Goal: Task Accomplishment & Management: Manage account settings

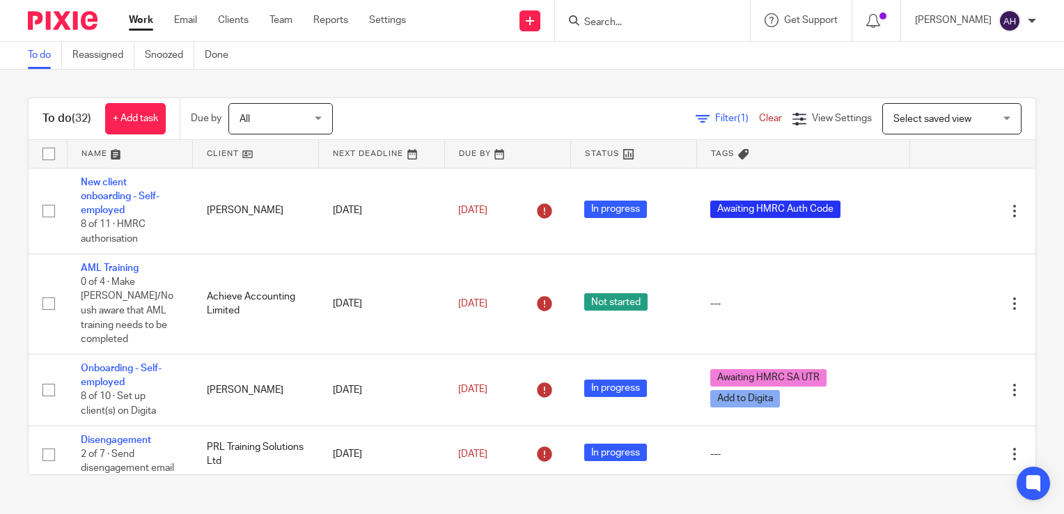
click at [613, 17] on input "Search" at bounding box center [645, 23] width 125 height 13
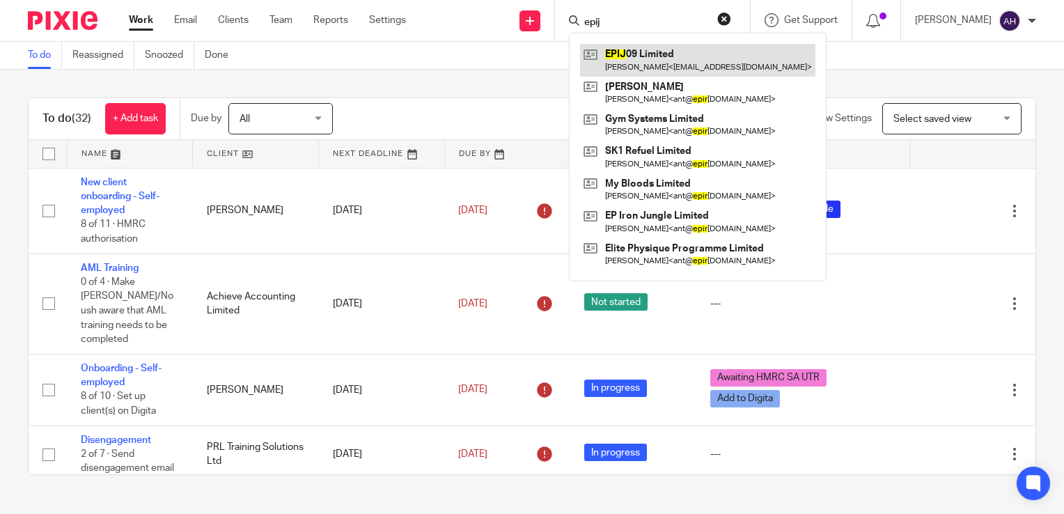
type input "epij"
click at [669, 60] on link at bounding box center [697, 60] width 235 height 32
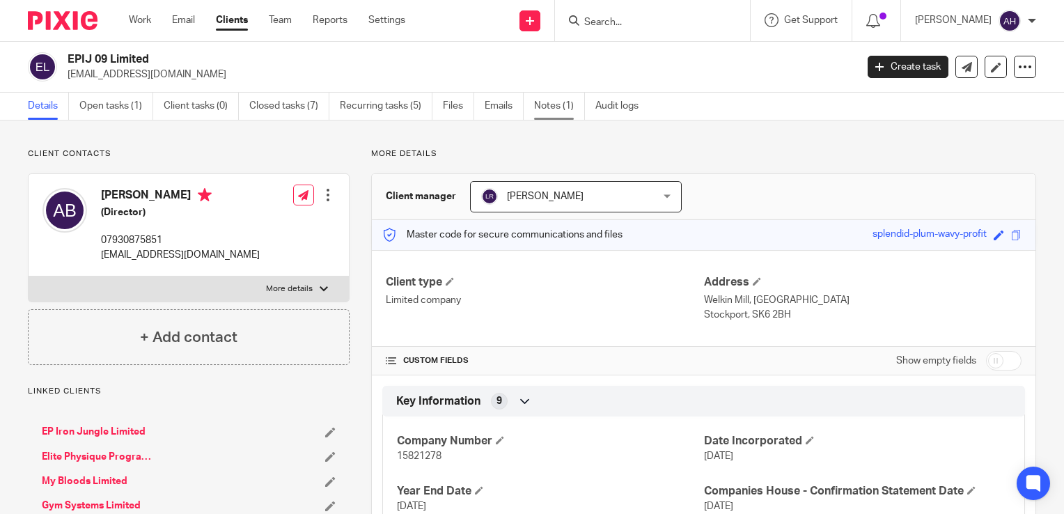
click at [555, 107] on link "Notes (1)" at bounding box center [559, 106] width 51 height 27
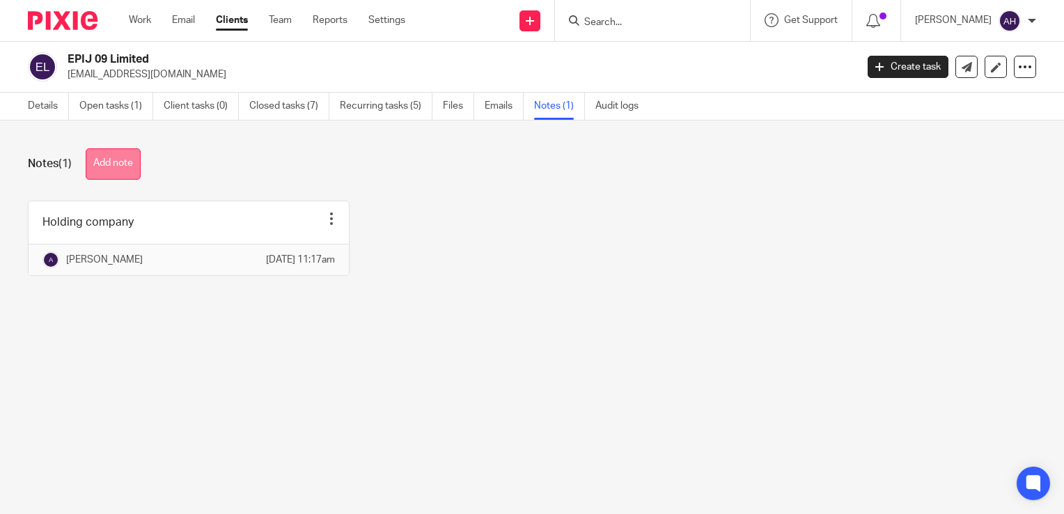
click at [120, 164] on button "Add note" at bounding box center [113, 163] width 55 height 31
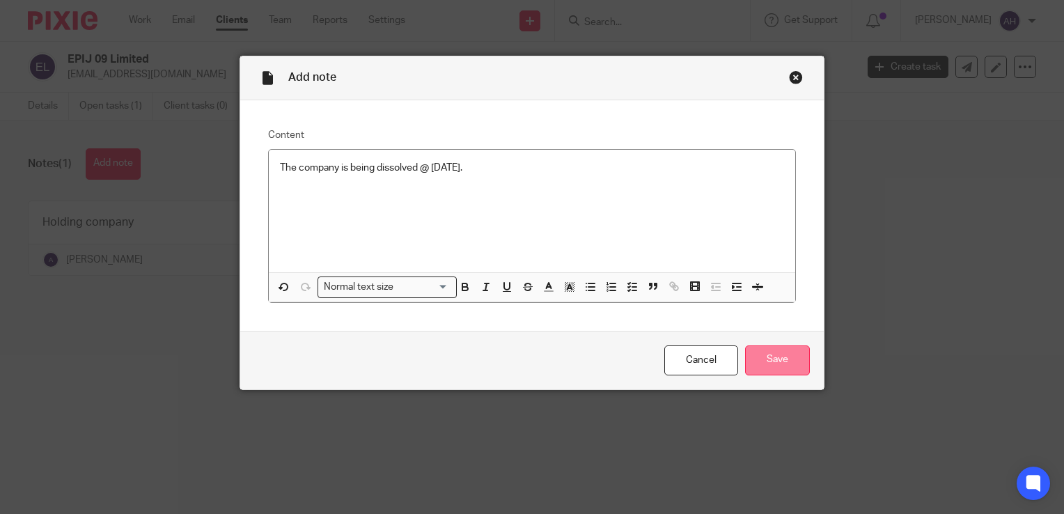
click at [778, 360] on input "Save" at bounding box center [777, 360] width 65 height 30
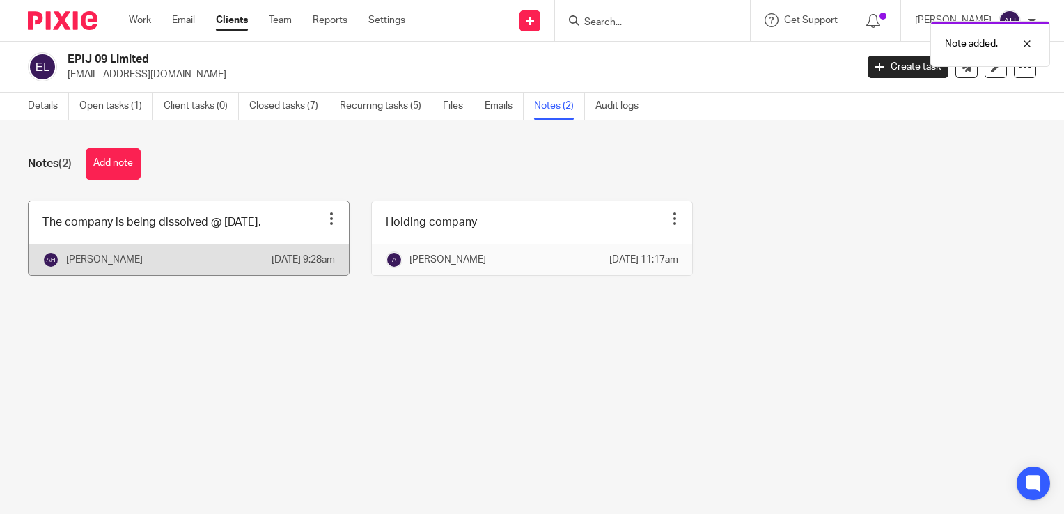
click at [325, 219] on div at bounding box center [332, 219] width 14 height 14
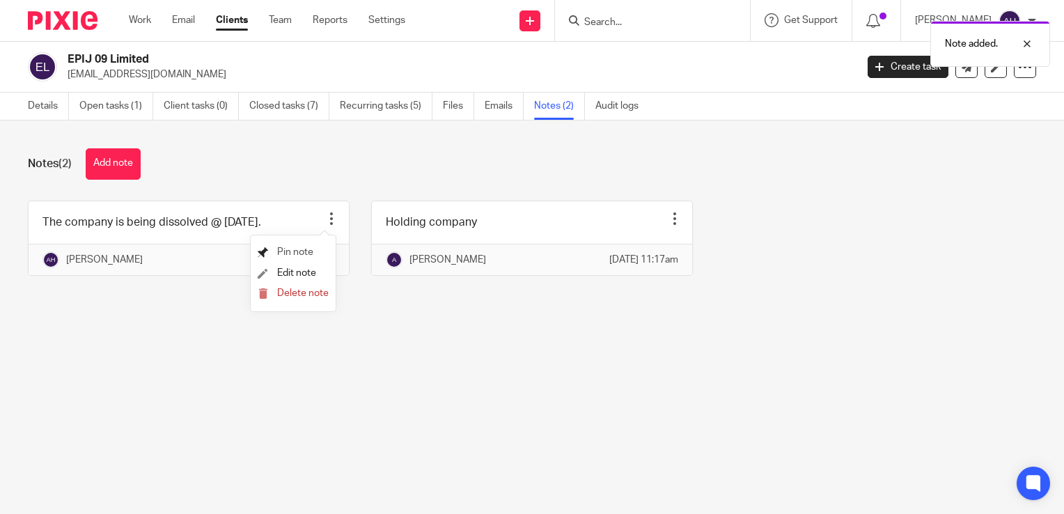
click at [296, 250] on span "Pin note" at bounding box center [295, 252] width 36 height 10
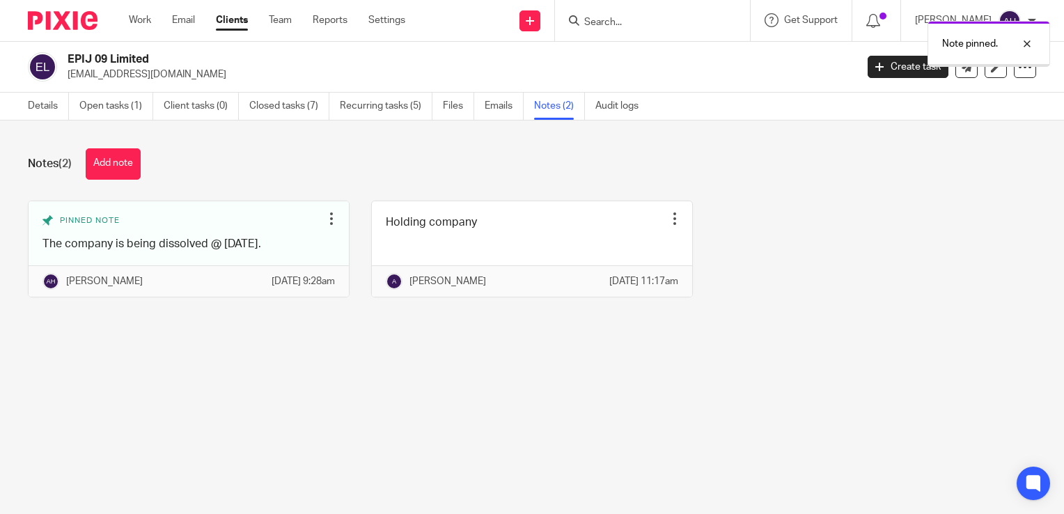
click at [38, 104] on link "Details" at bounding box center [48, 106] width 41 height 27
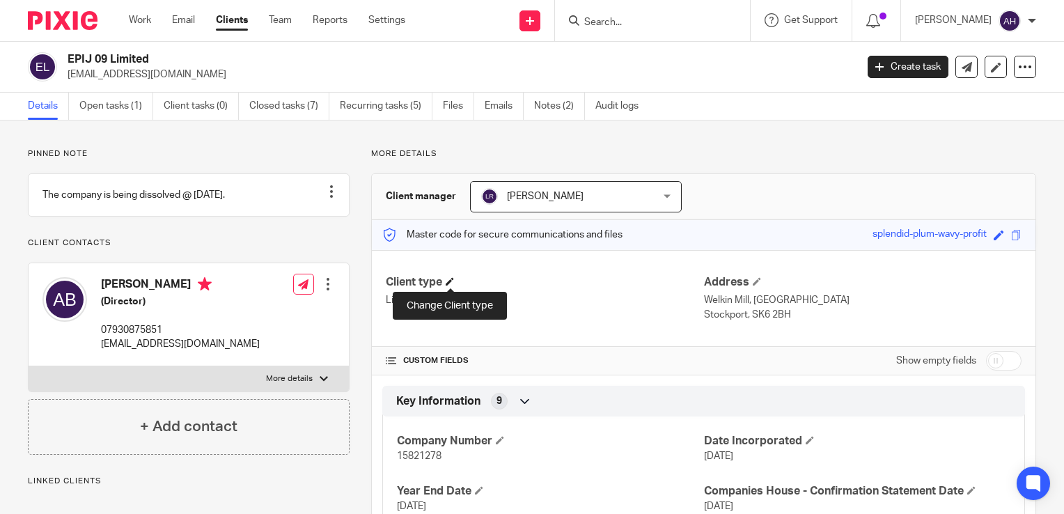
click at [449, 281] on span at bounding box center [450, 281] width 8 height 8
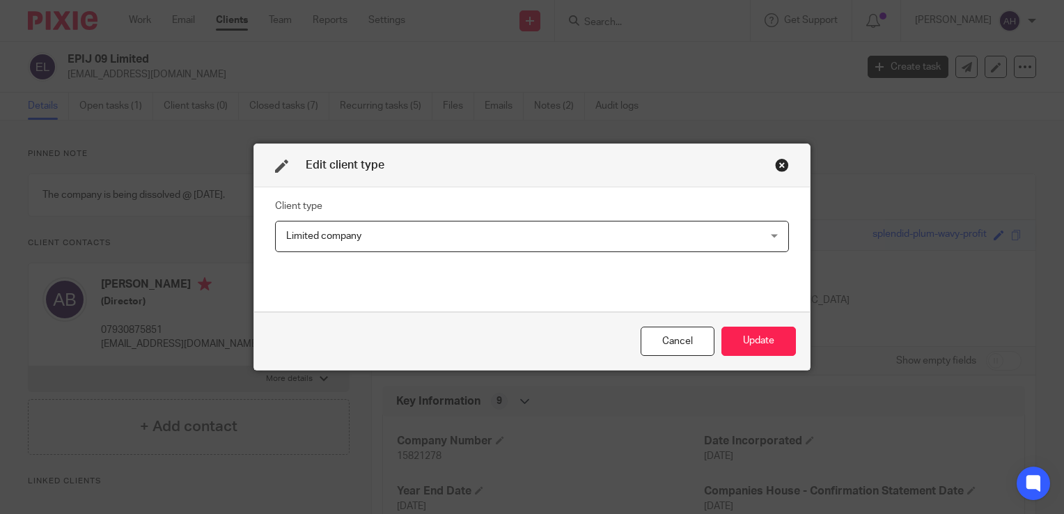
click at [772, 235] on div "Limited company Limited company" at bounding box center [532, 236] width 514 height 31
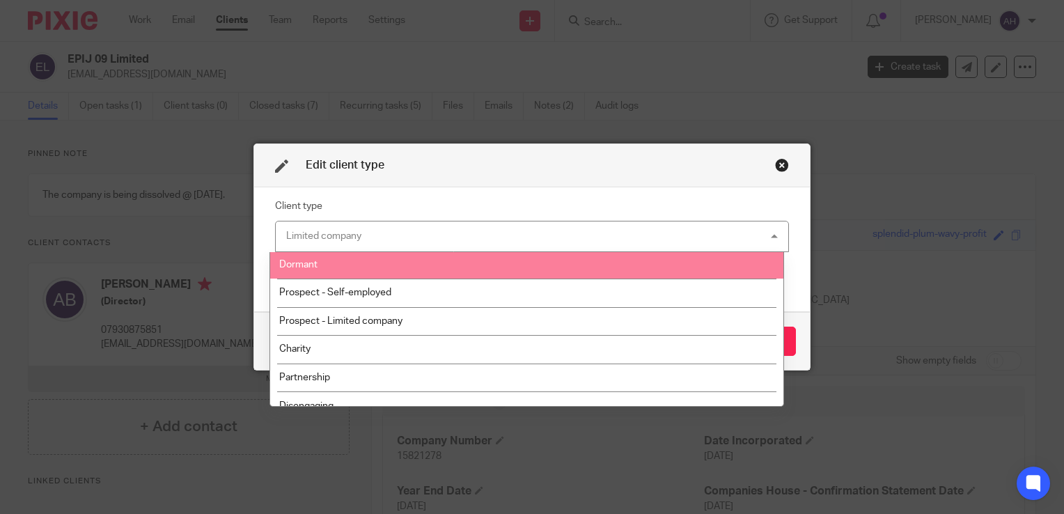
scroll to position [102, 0]
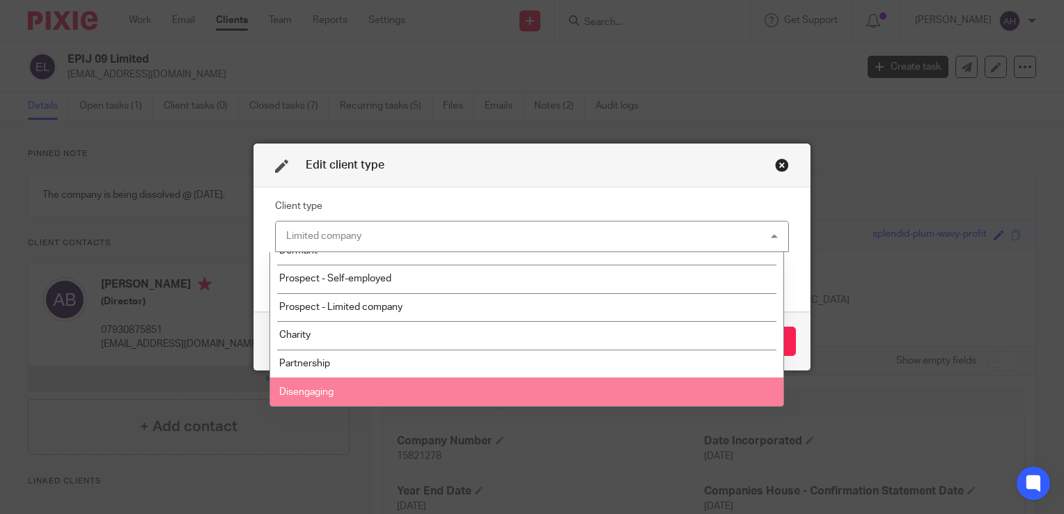
click at [318, 391] on span "Disengaging" at bounding box center [306, 392] width 54 height 10
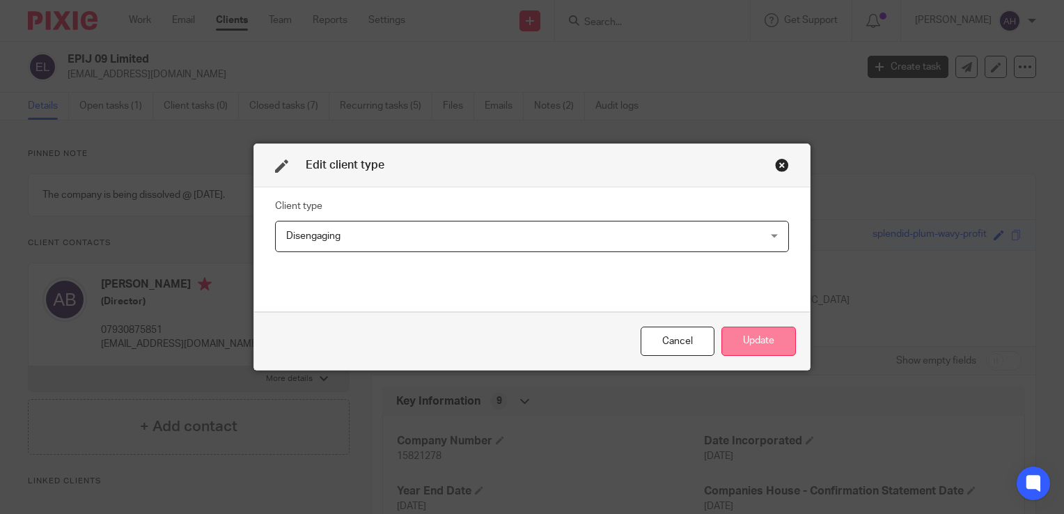
click at [759, 339] on button "Update" at bounding box center [758, 342] width 75 height 30
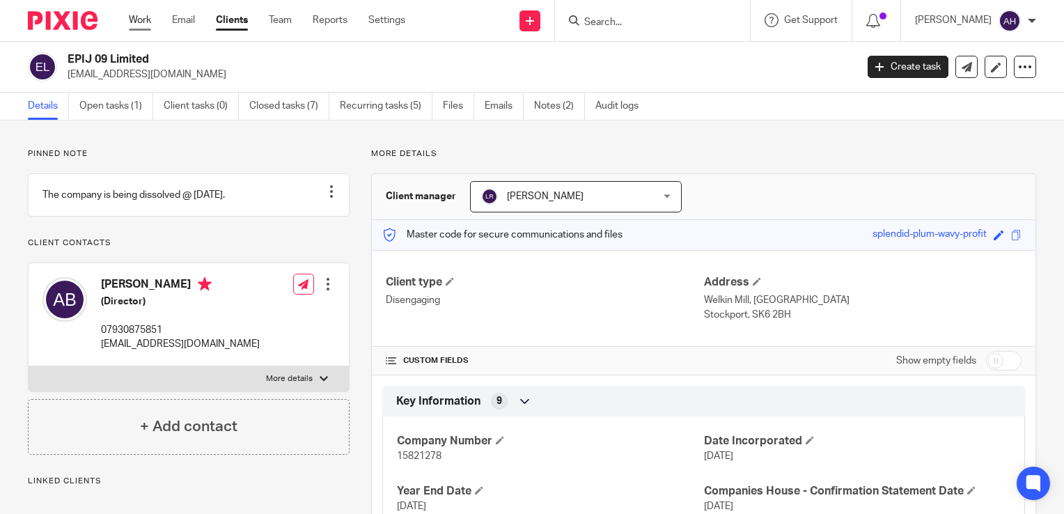
click at [144, 22] on link "Work" at bounding box center [140, 20] width 22 height 14
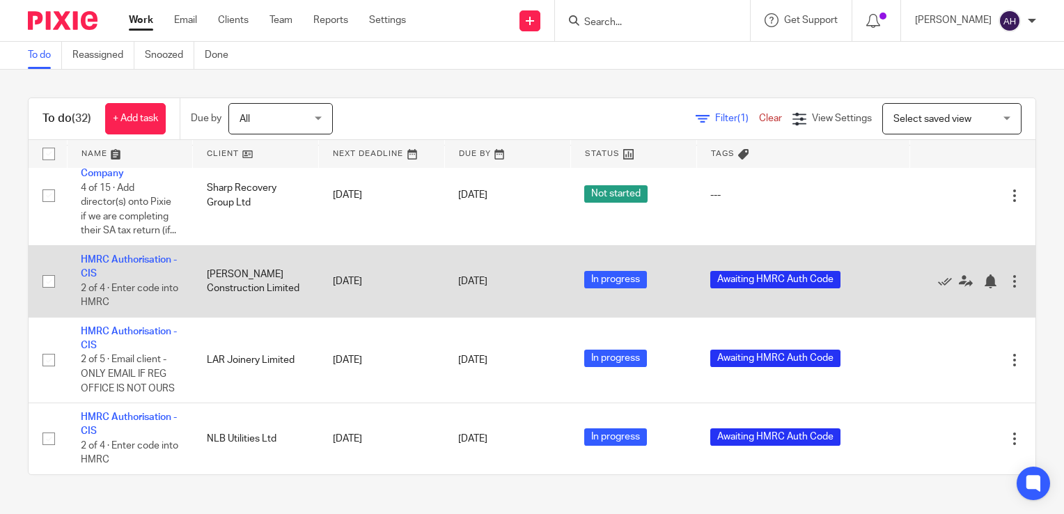
scroll to position [2361, 0]
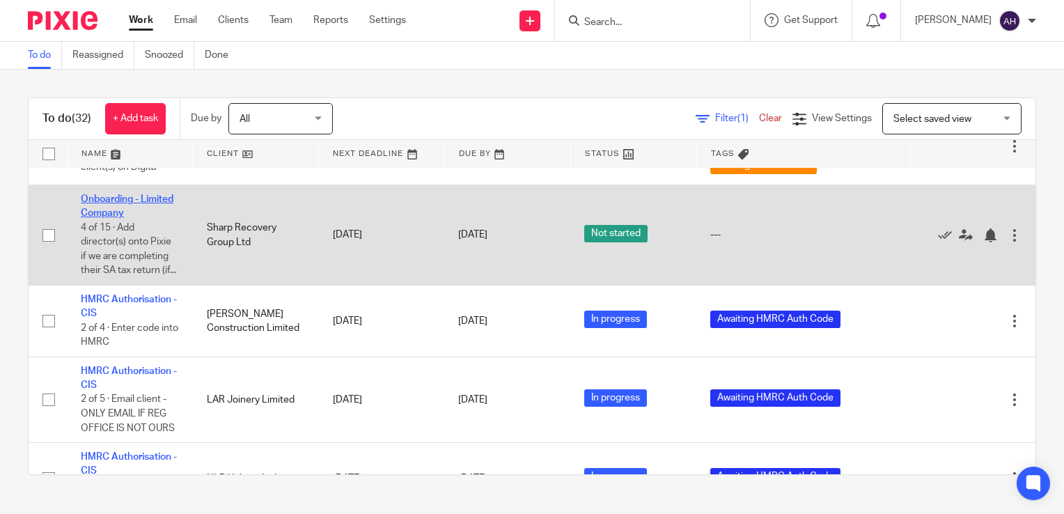
click at [119, 218] on link "Onboarding - Limited Company" at bounding box center [127, 206] width 93 height 24
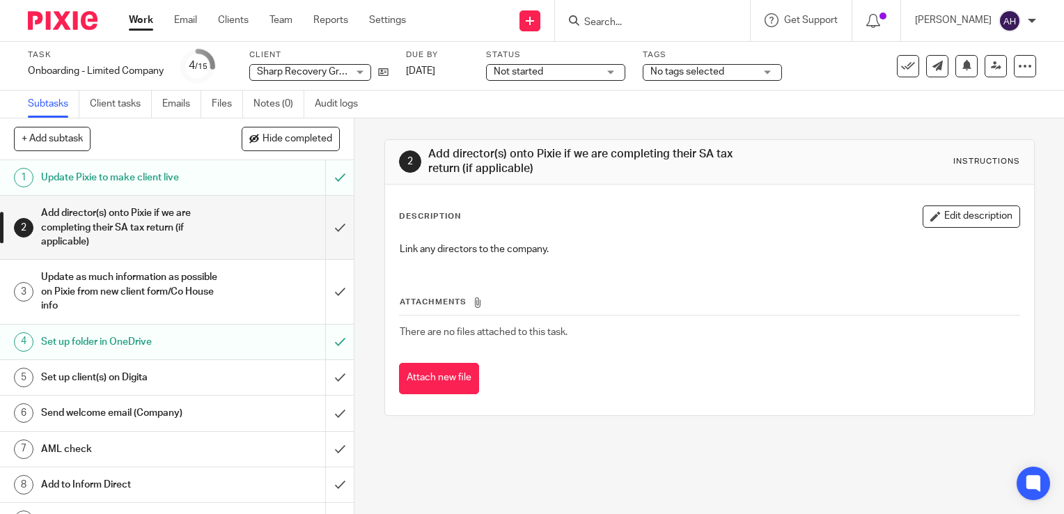
click at [613, 71] on div "Not started Not started" at bounding box center [555, 72] width 139 height 17
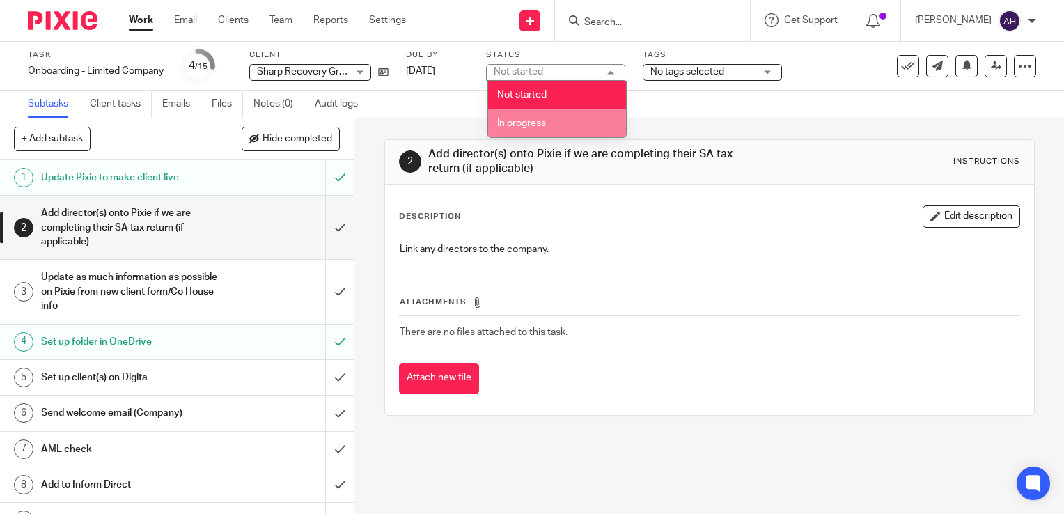
click at [539, 124] on span "In progress" at bounding box center [521, 123] width 49 height 10
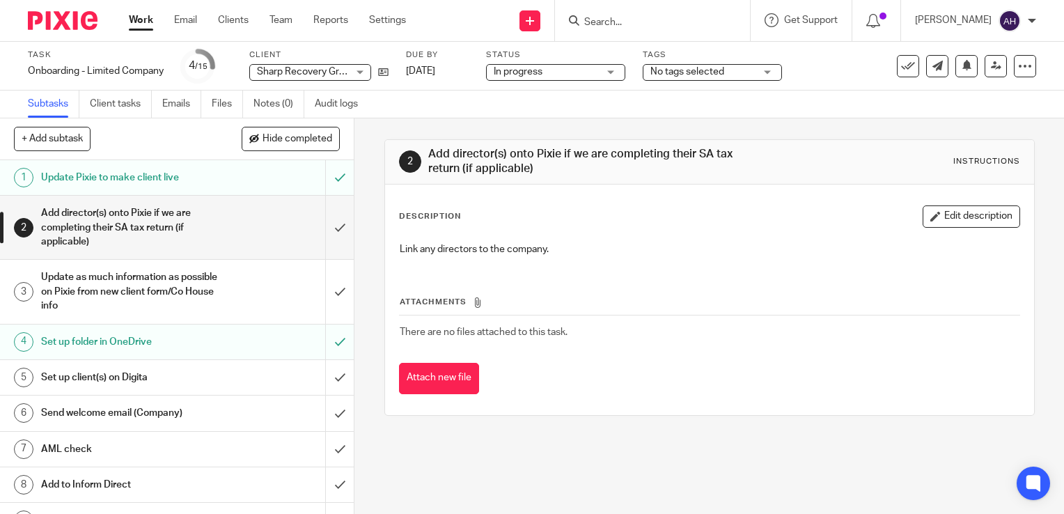
click at [142, 24] on link "Work" at bounding box center [141, 20] width 24 height 14
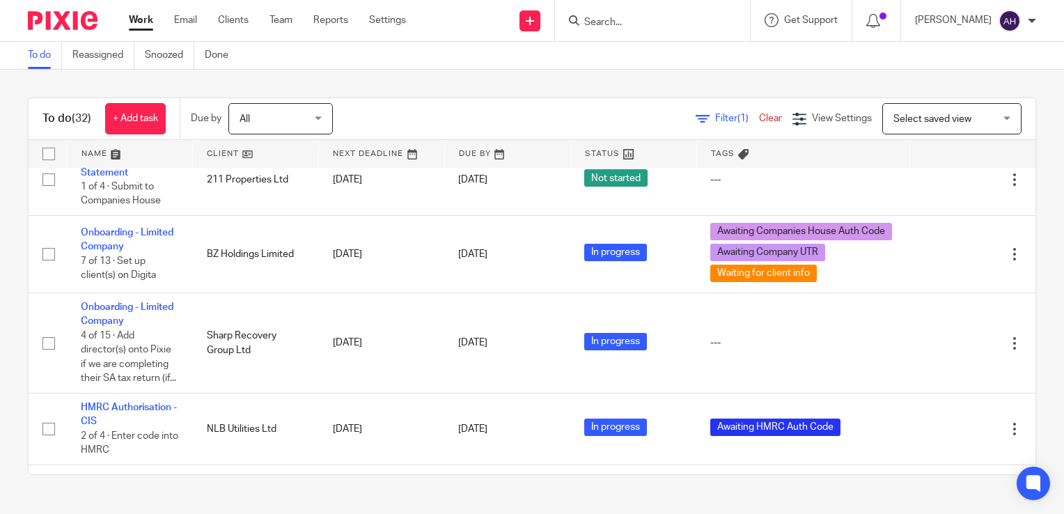
scroll to position [2222, 0]
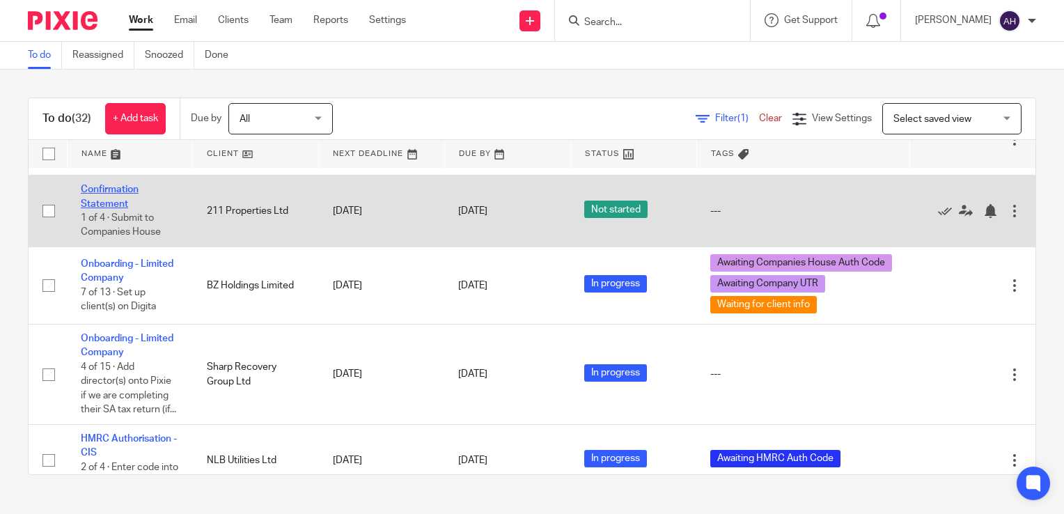
click at [118, 208] on link "Confirmation Statement" at bounding box center [110, 197] width 58 height 24
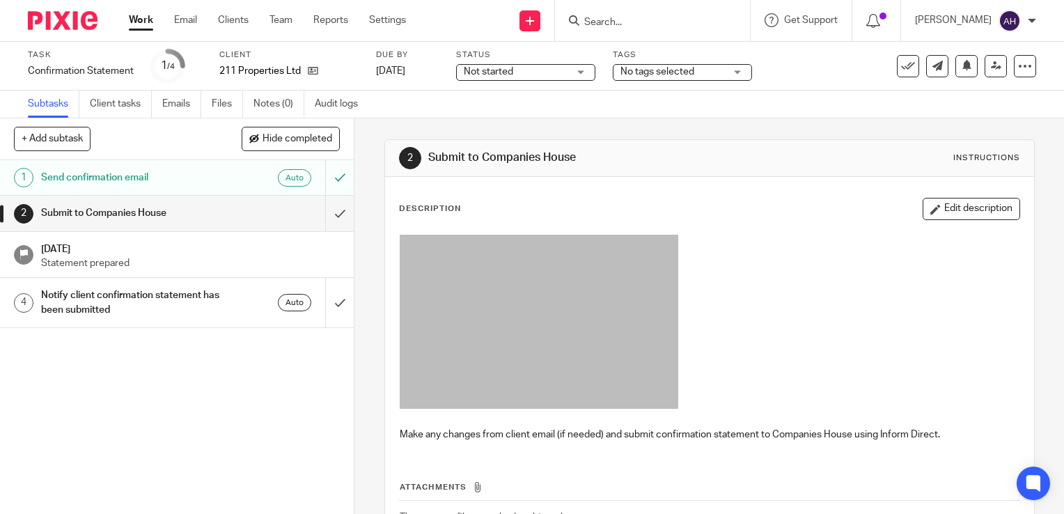
click at [201, 174] on h1 "Send confirmation email" at bounding box center [131, 177] width 180 height 21
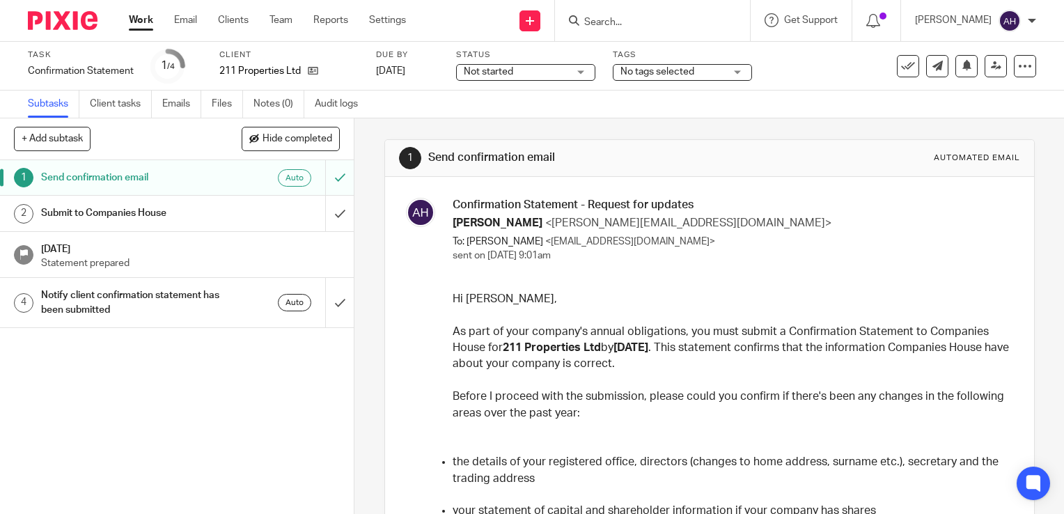
click at [146, 20] on link "Work" at bounding box center [141, 20] width 24 height 14
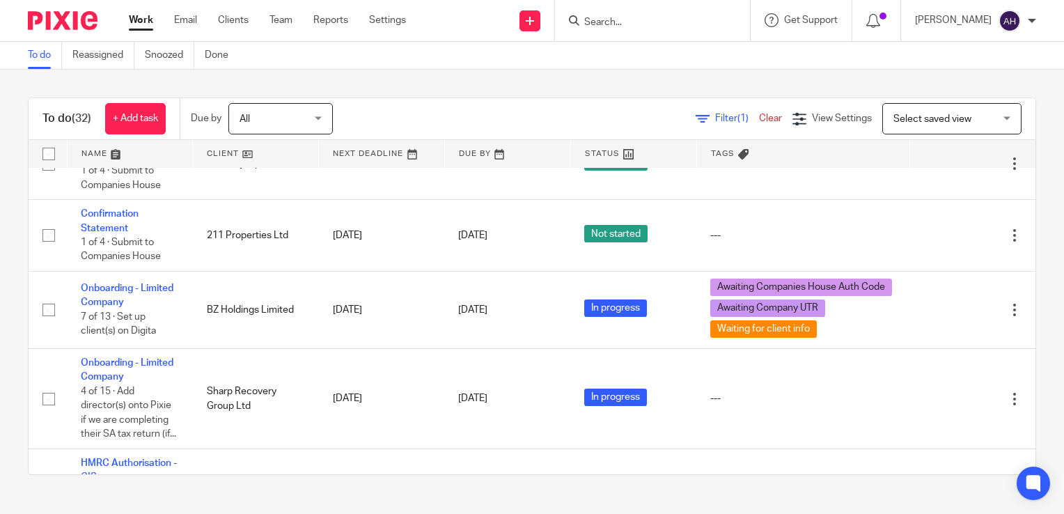
scroll to position [2228, 0]
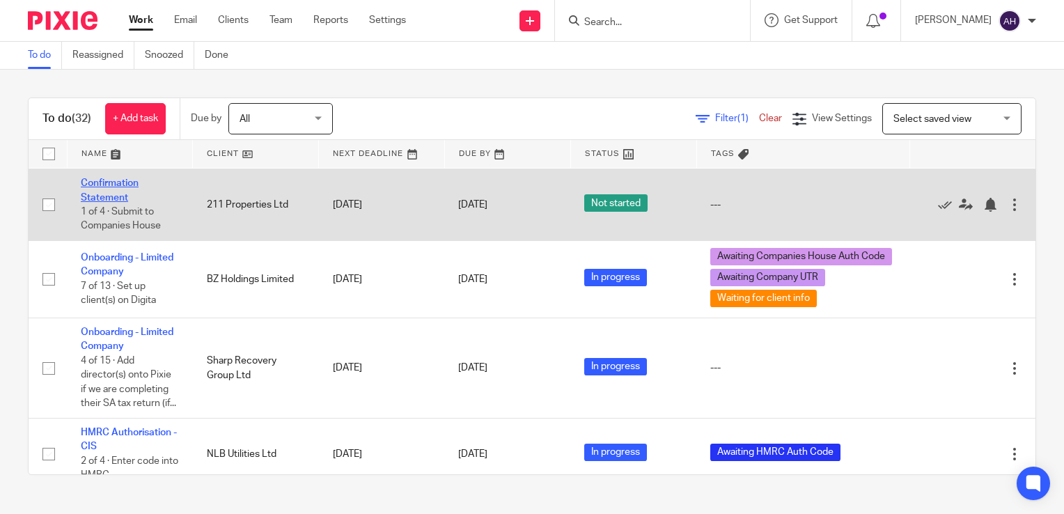
click at [120, 202] on link "Confirmation Statement" at bounding box center [110, 190] width 58 height 24
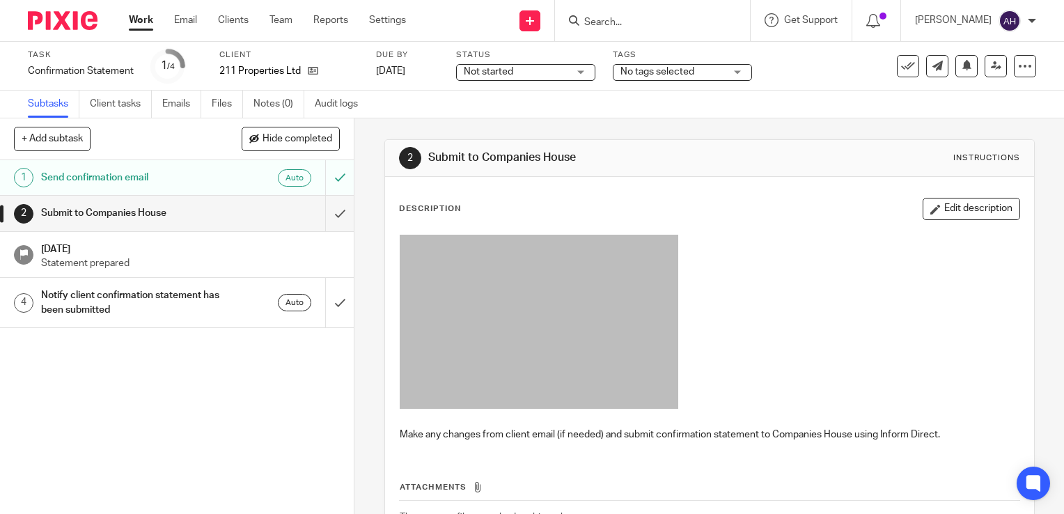
click at [582, 73] on div "Not started Not started" at bounding box center [525, 72] width 139 height 17
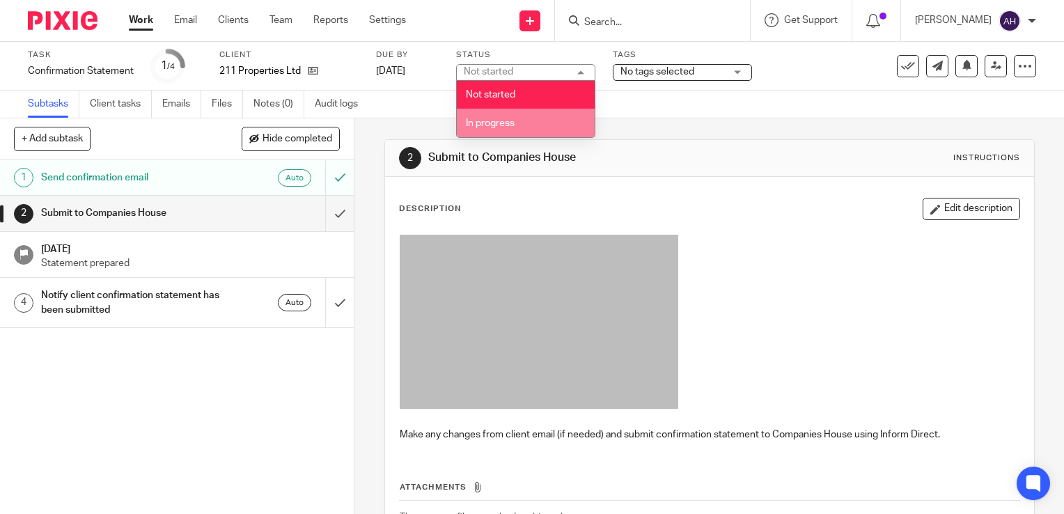
click at [493, 128] on li "In progress" at bounding box center [526, 123] width 138 height 29
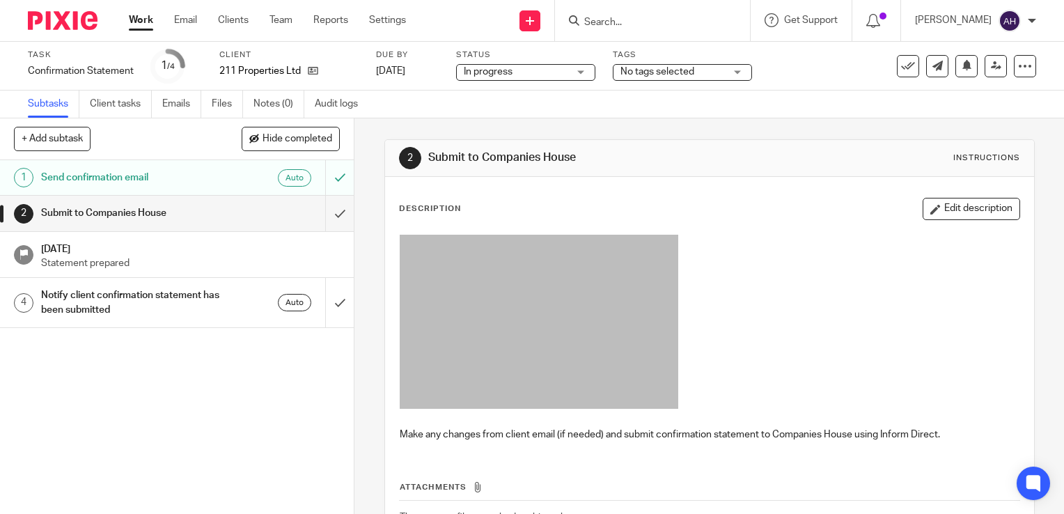
click at [363, 182] on div "2 Submit to Companies House Instructions Description Edit description Make any …" at bounding box center [709, 316] width 710 height 396
click at [142, 24] on link "Work" at bounding box center [141, 20] width 24 height 14
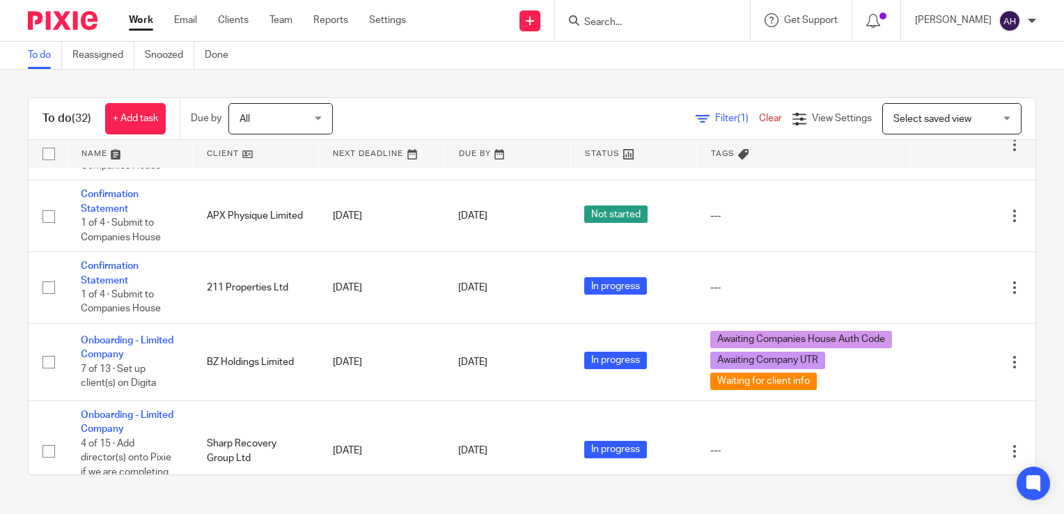
scroll to position [2159, 0]
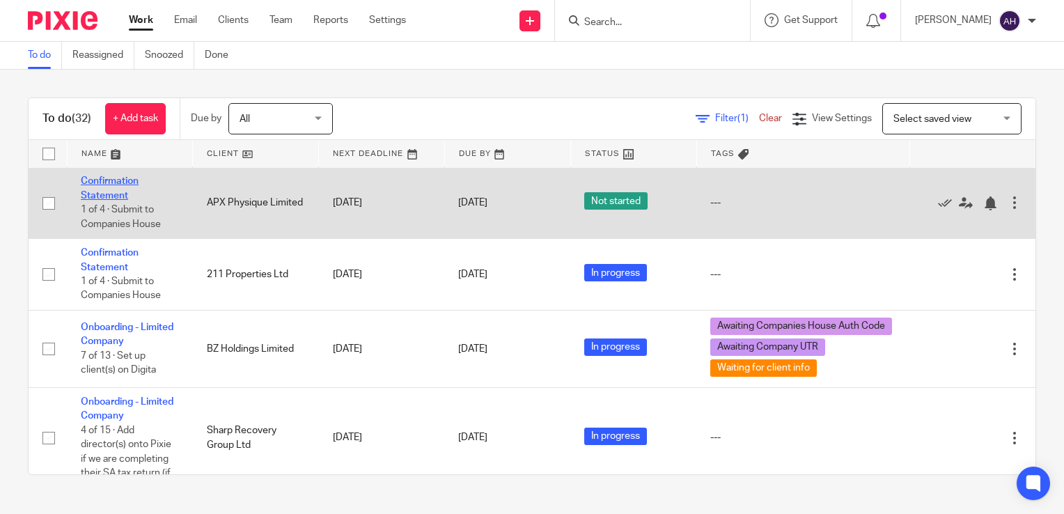
click at [111, 200] on link "Confirmation Statement" at bounding box center [110, 188] width 58 height 24
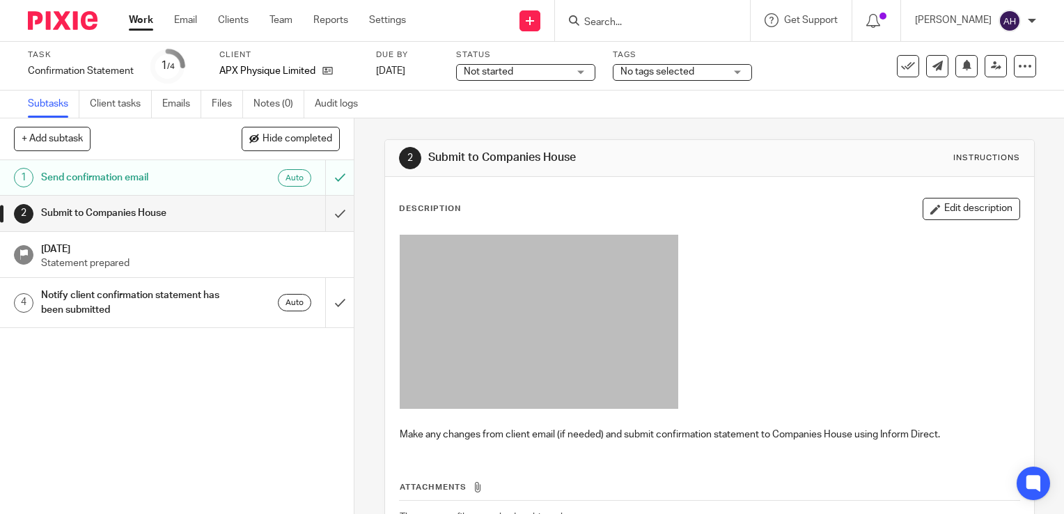
click at [186, 177] on h1 "Send confirmation email" at bounding box center [131, 177] width 180 height 21
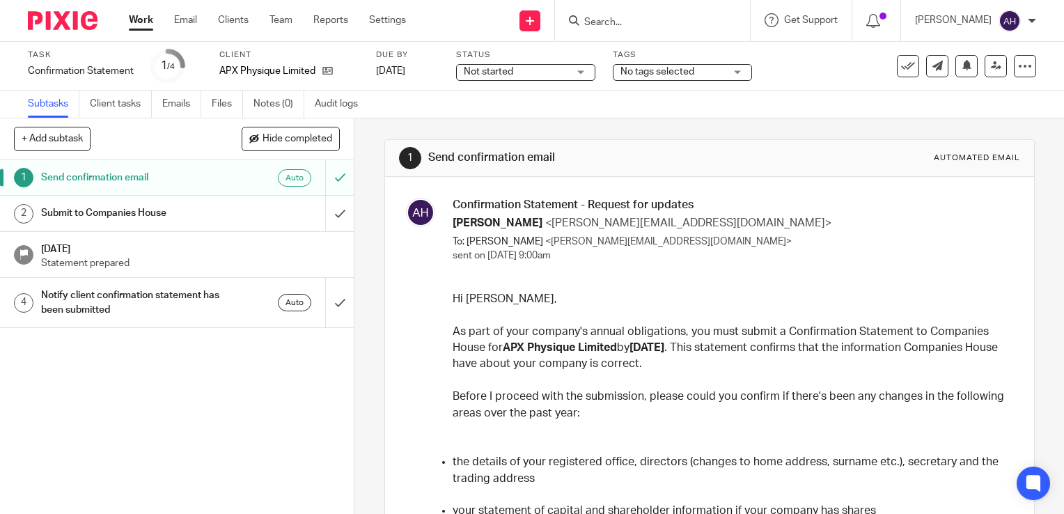
click at [581, 72] on div "Not started Not started" at bounding box center [525, 72] width 139 height 17
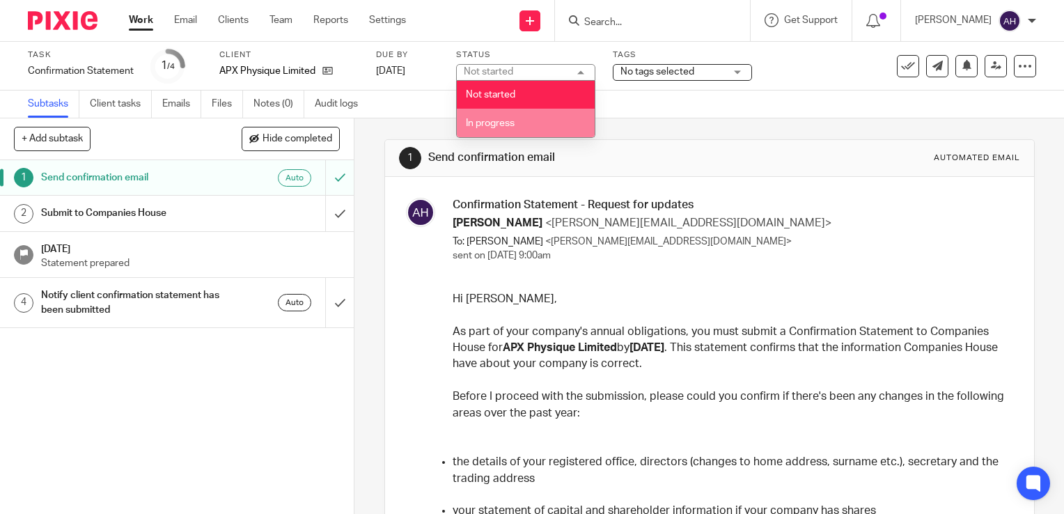
click at [487, 126] on span "In progress" at bounding box center [490, 123] width 49 height 10
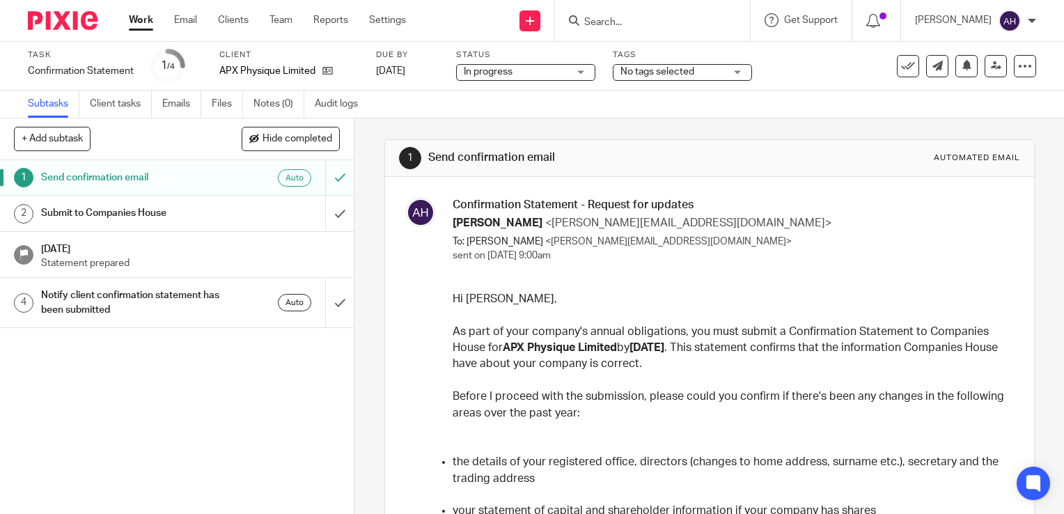
click at [362, 200] on div "1 Send confirmation email Automated email Confirmation Statement - Request for …" at bounding box center [709, 316] width 710 height 396
click at [644, 22] on input "Search" at bounding box center [645, 23] width 125 height 13
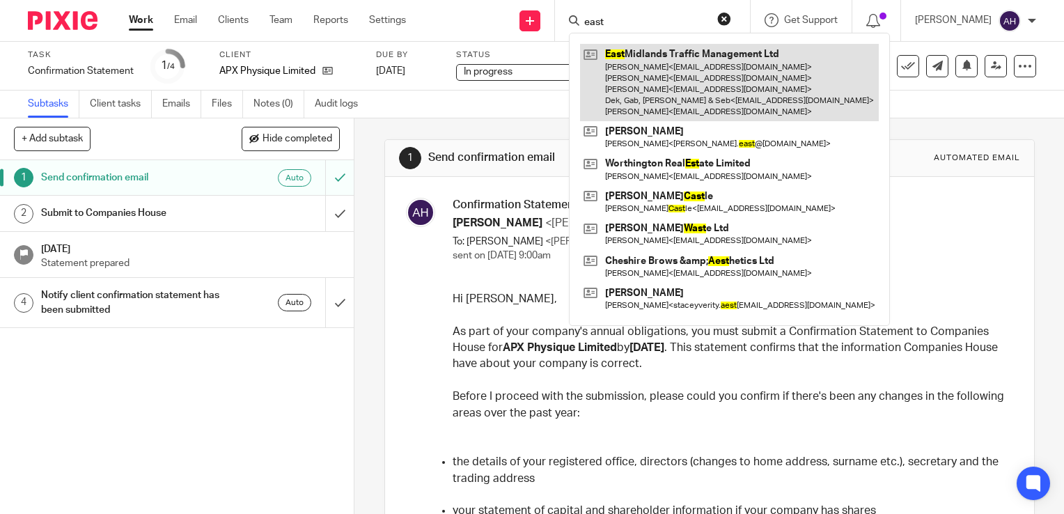
type input "east"
click at [717, 74] on link at bounding box center [729, 82] width 299 height 77
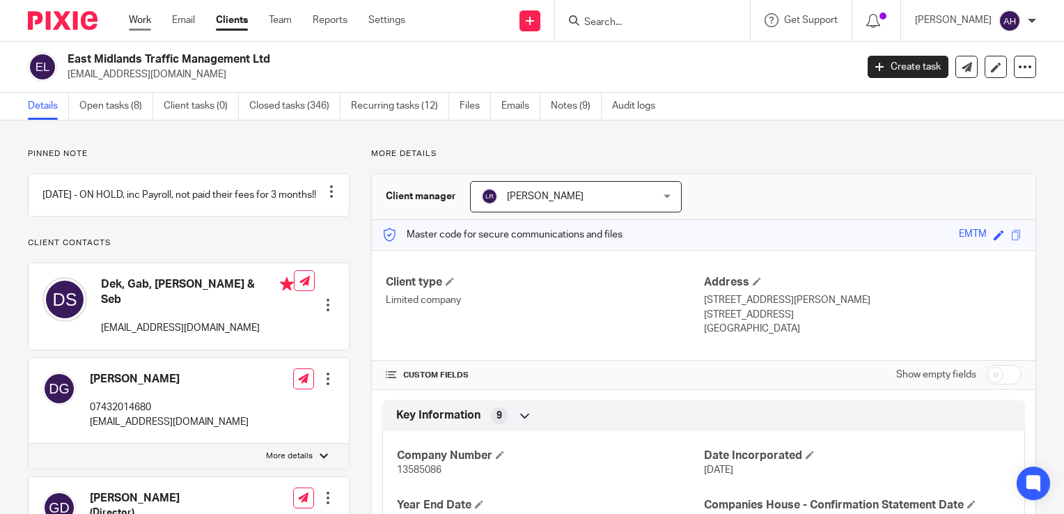
click at [145, 23] on link "Work" at bounding box center [140, 20] width 22 height 14
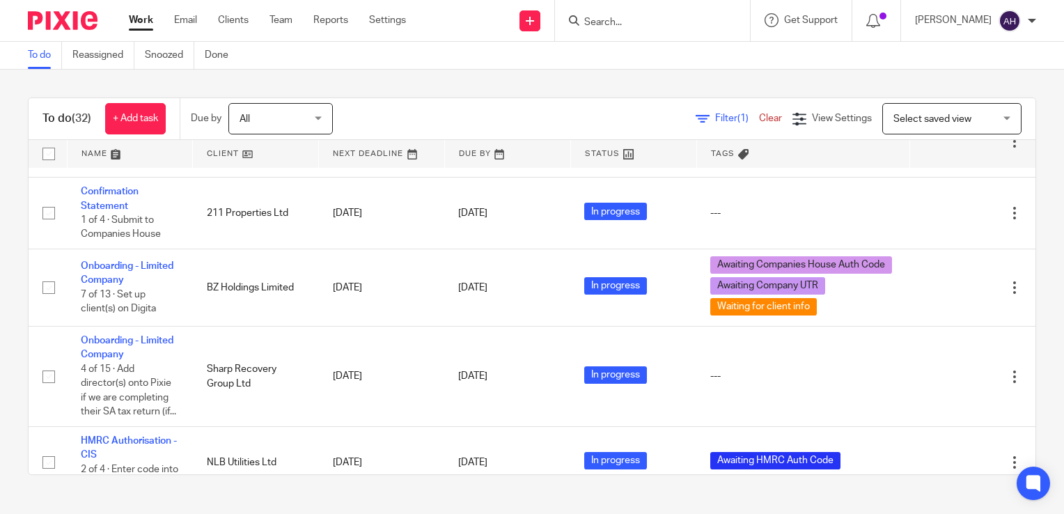
scroll to position [2228, 0]
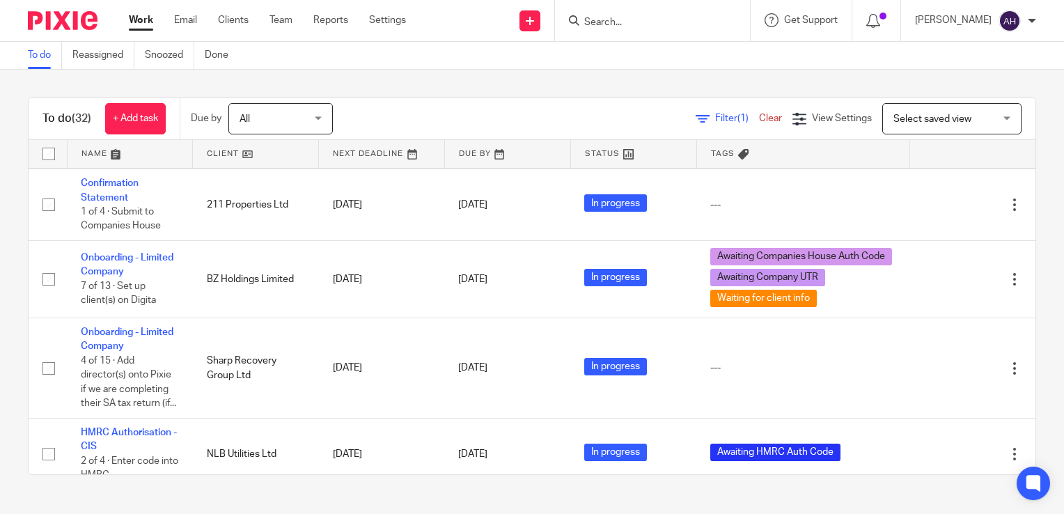
click at [114, 130] on link "Confirmation Statement" at bounding box center [110, 119] width 58 height 24
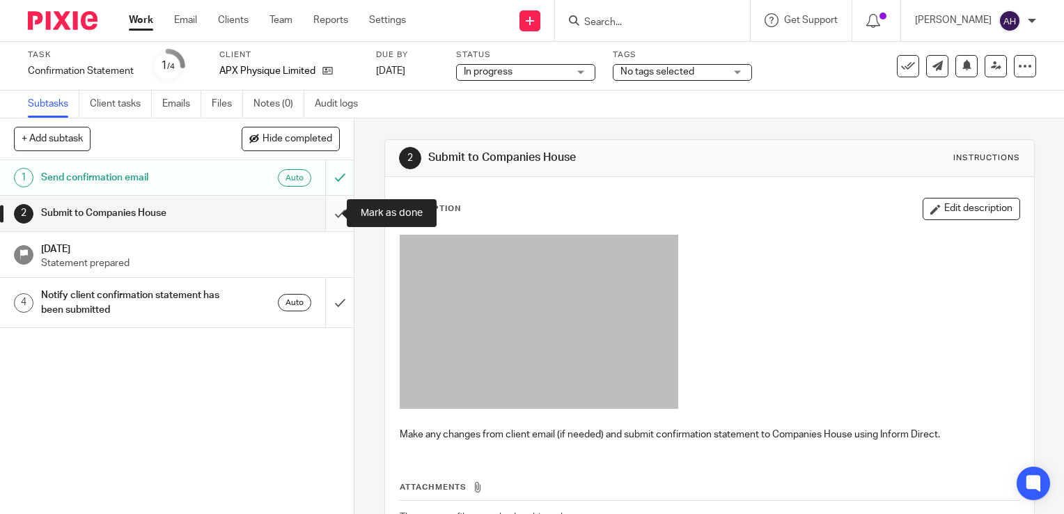
click at [324, 214] on input "submit" at bounding box center [177, 213] width 354 height 35
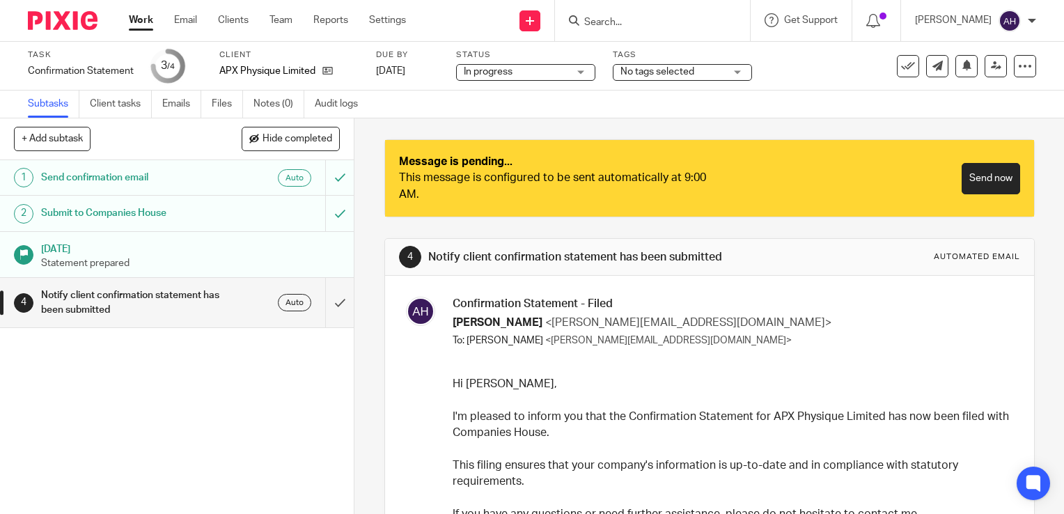
click at [630, 18] on input "Search" at bounding box center [645, 23] width 125 height 13
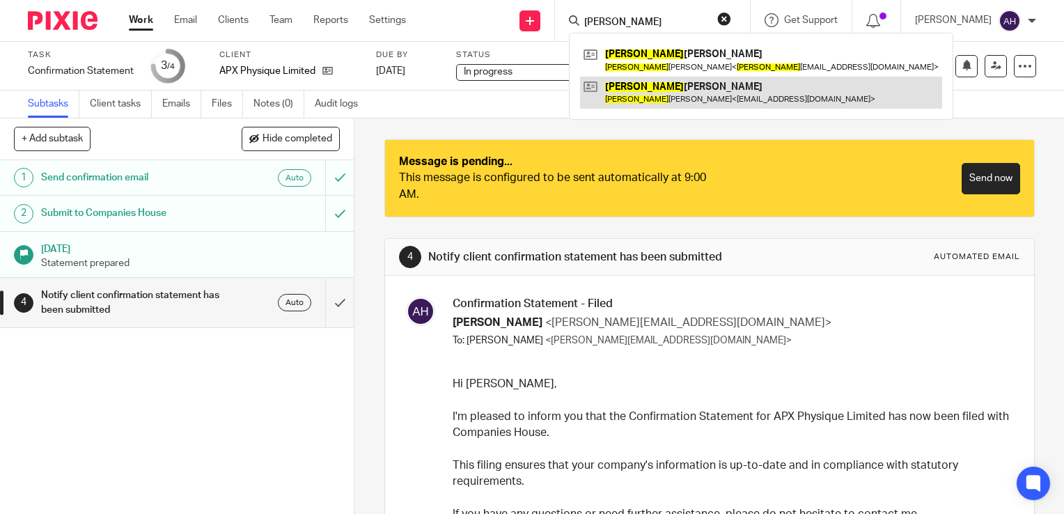
type input "carol"
click at [670, 88] on link at bounding box center [761, 93] width 362 height 32
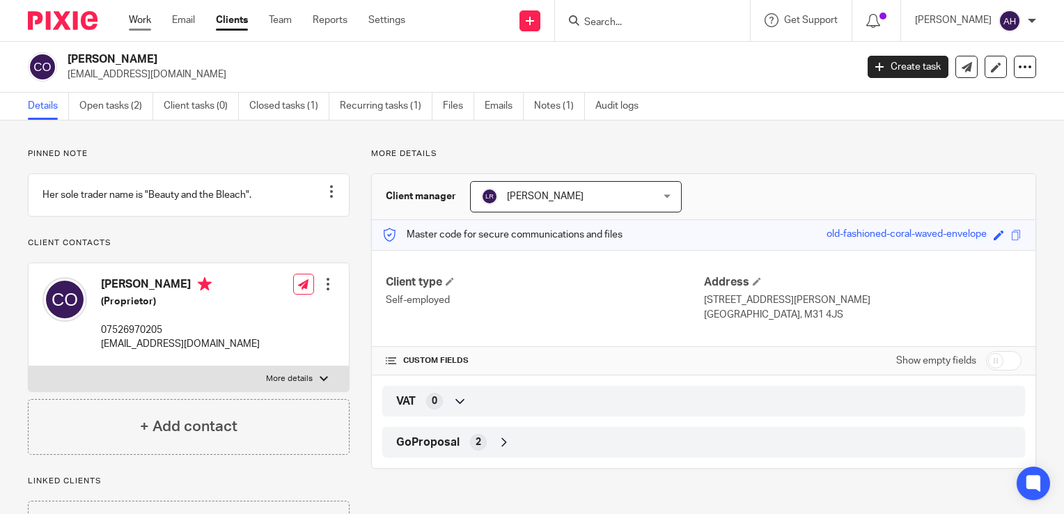
click at [143, 24] on link "Work" at bounding box center [140, 20] width 22 height 14
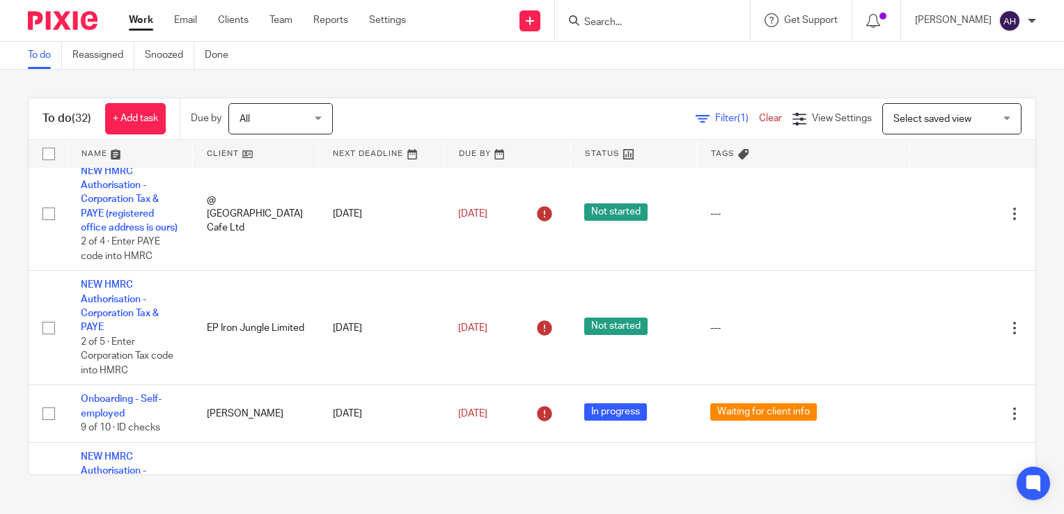
scroll to position [696, 0]
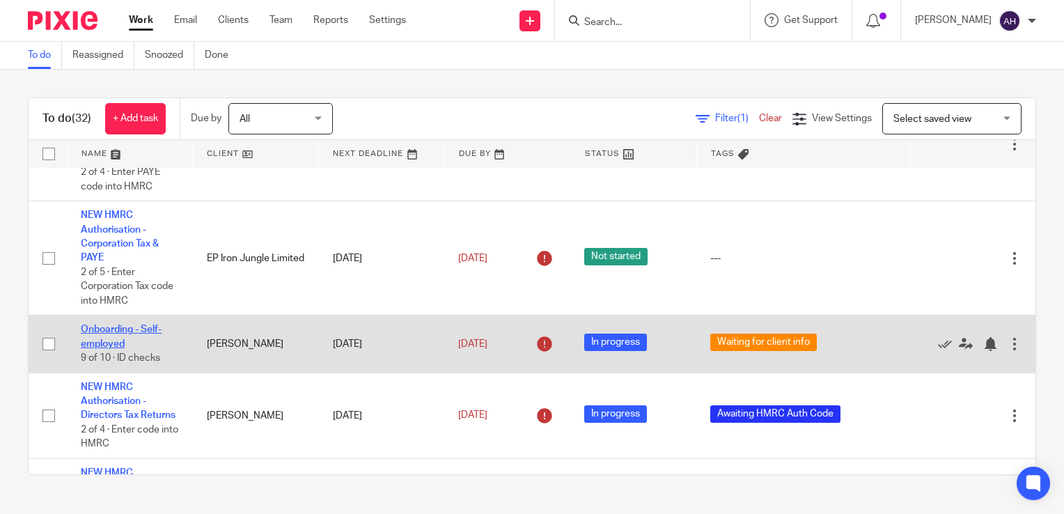
click at [147, 348] on link "Onboarding - Self-employed" at bounding box center [121, 337] width 81 height 24
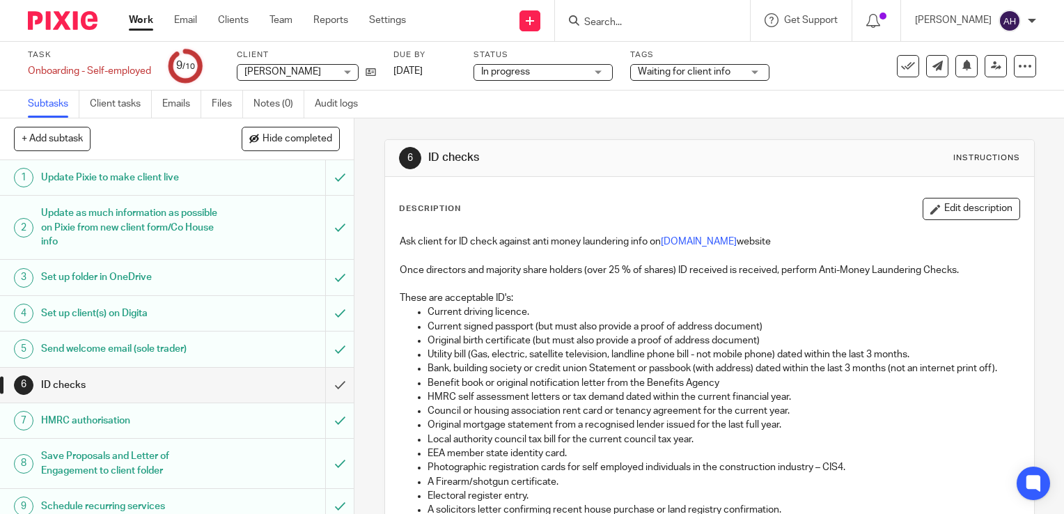
click at [757, 74] on div "Waiting for client info" at bounding box center [699, 72] width 139 height 17
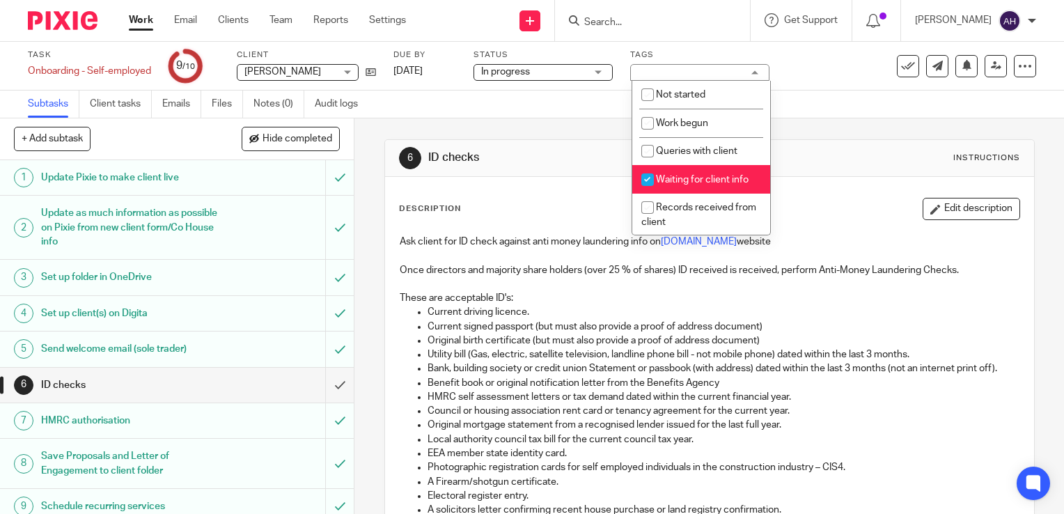
click at [648, 181] on input "checkbox" at bounding box center [647, 179] width 26 height 26
checkbox input "false"
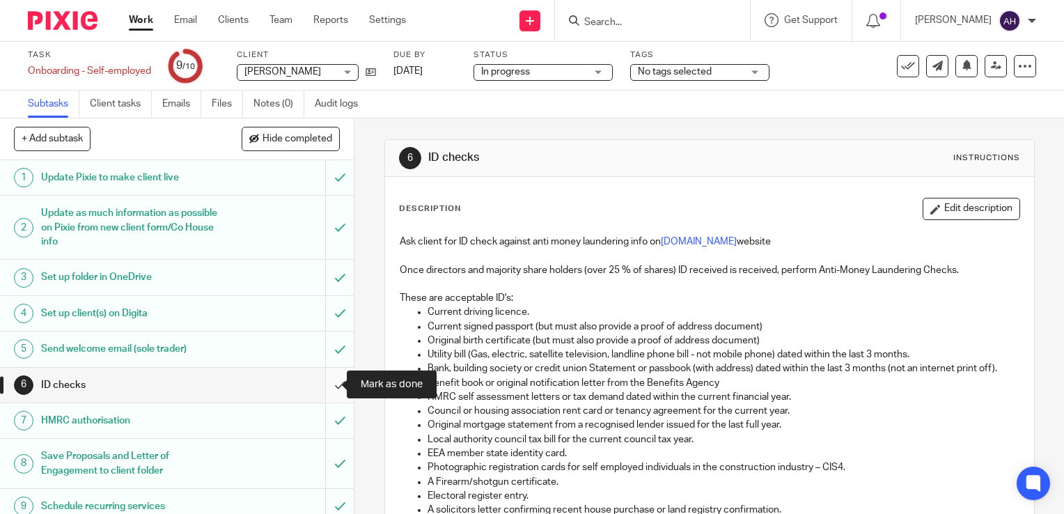
click at [323, 386] on input "submit" at bounding box center [177, 385] width 354 height 35
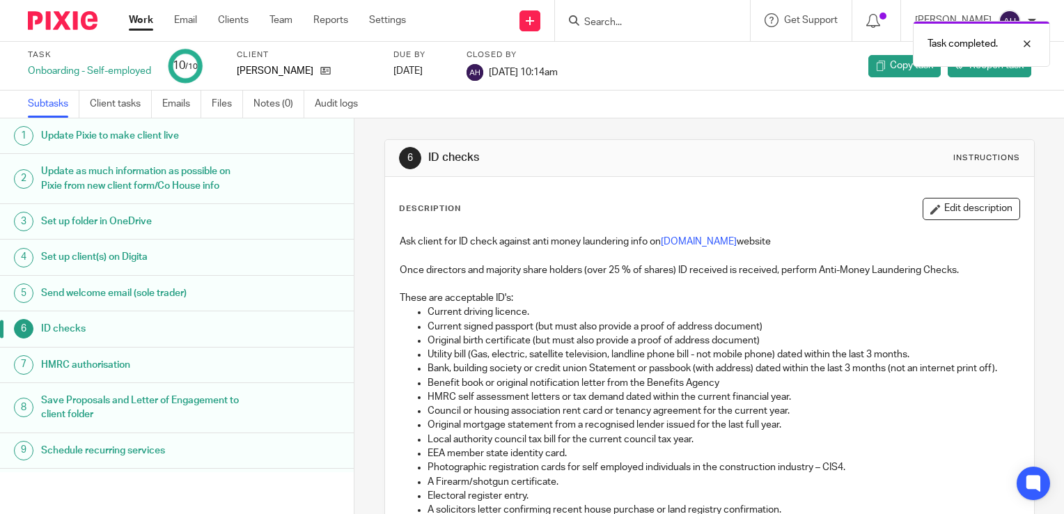
click at [140, 20] on link "Work" at bounding box center [141, 20] width 24 height 14
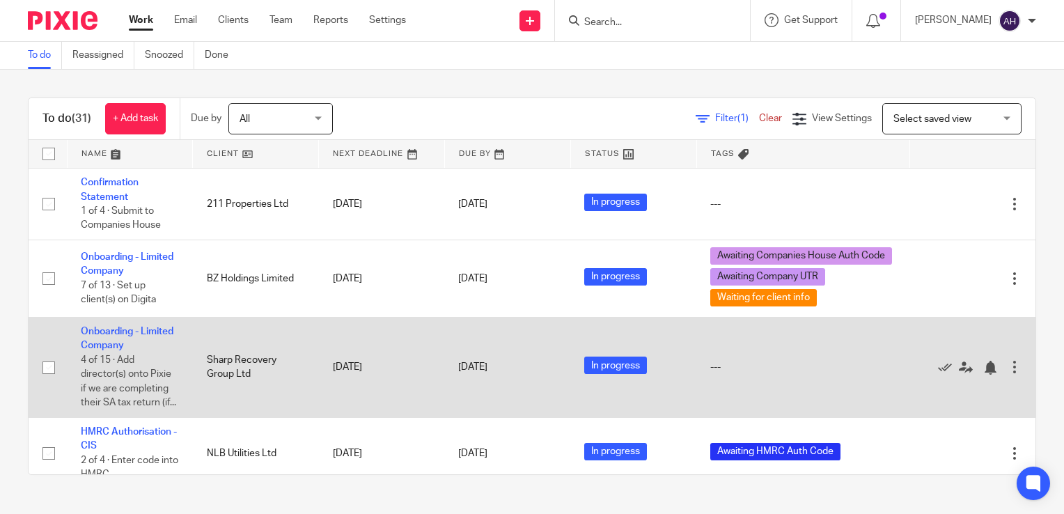
scroll to position [2194, 0]
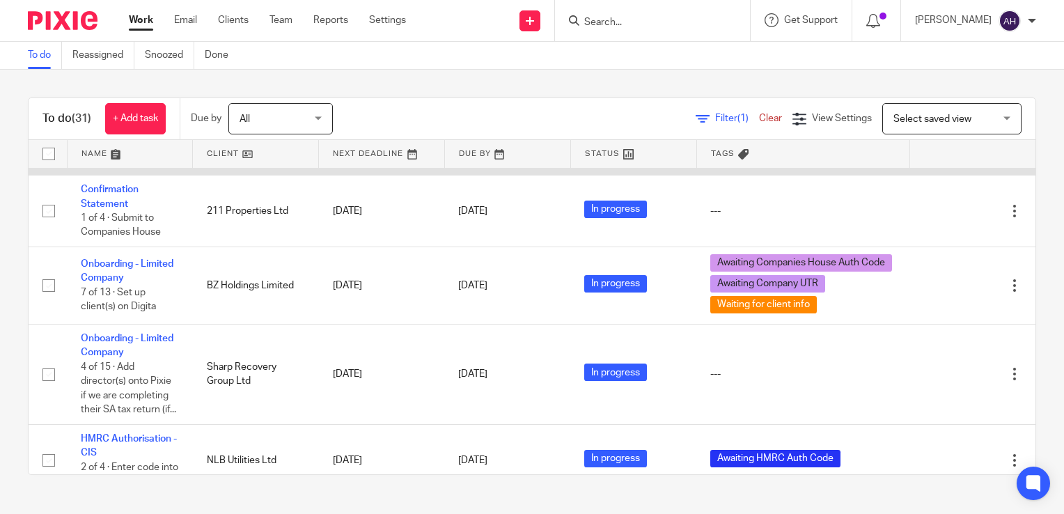
click at [110, 108] on link "Confirmation Statement" at bounding box center [110, 96] width 58 height 24
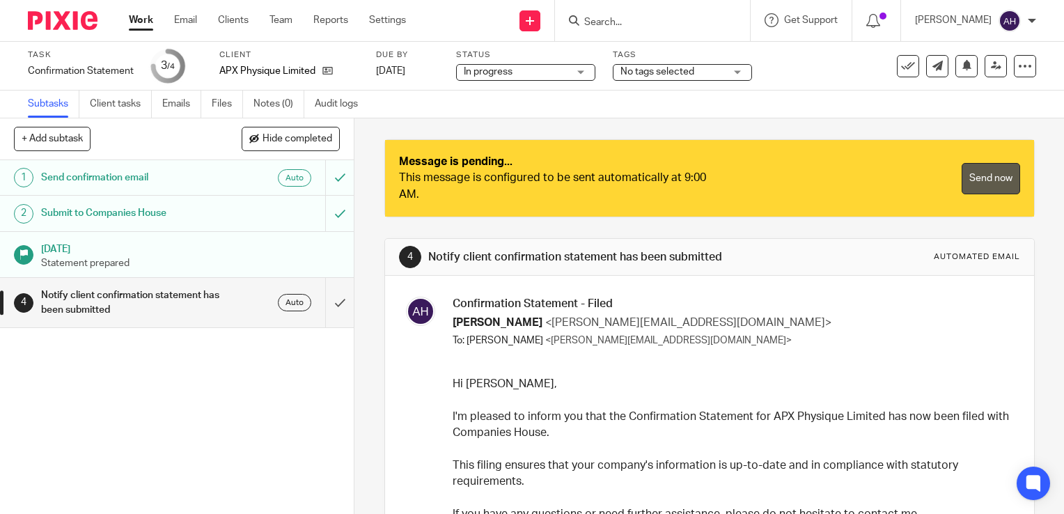
click at [969, 177] on link "Send now" at bounding box center [991, 178] width 58 height 31
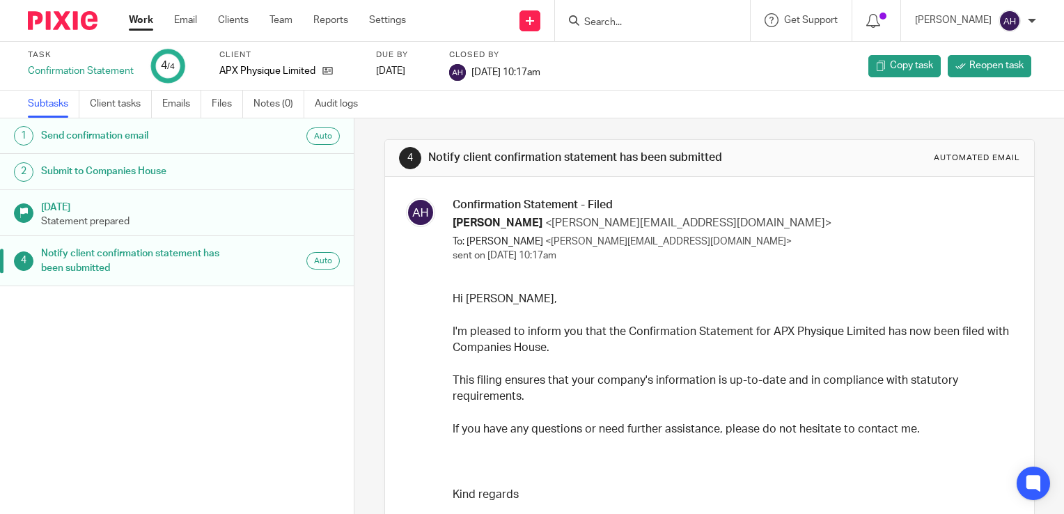
click at [146, 23] on link "Work" at bounding box center [141, 20] width 24 height 14
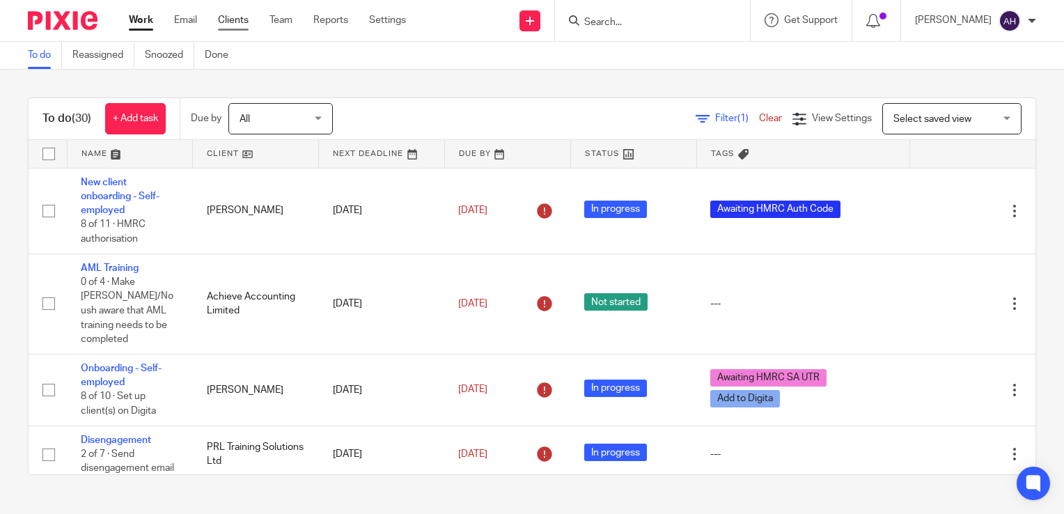
click at [239, 22] on link "Clients" at bounding box center [233, 20] width 31 height 14
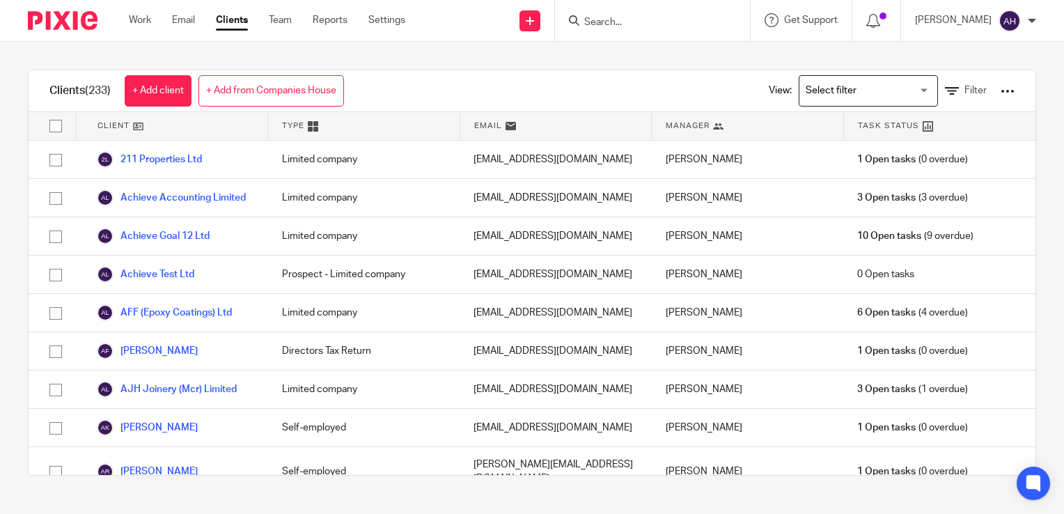
click at [1001, 91] on div at bounding box center [1008, 91] width 14 height 14
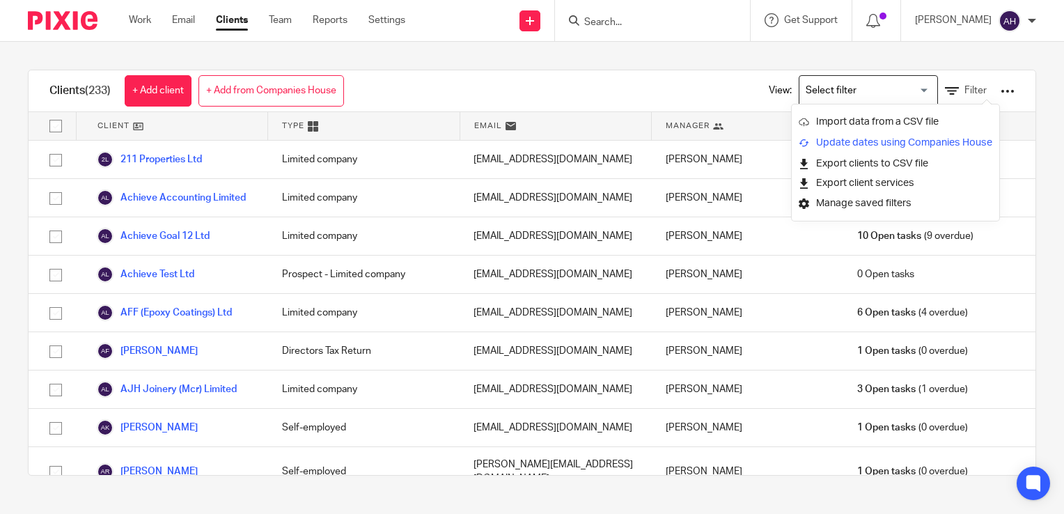
click at [898, 140] on link "Update dates using Companies House" at bounding box center [896, 142] width 194 height 21
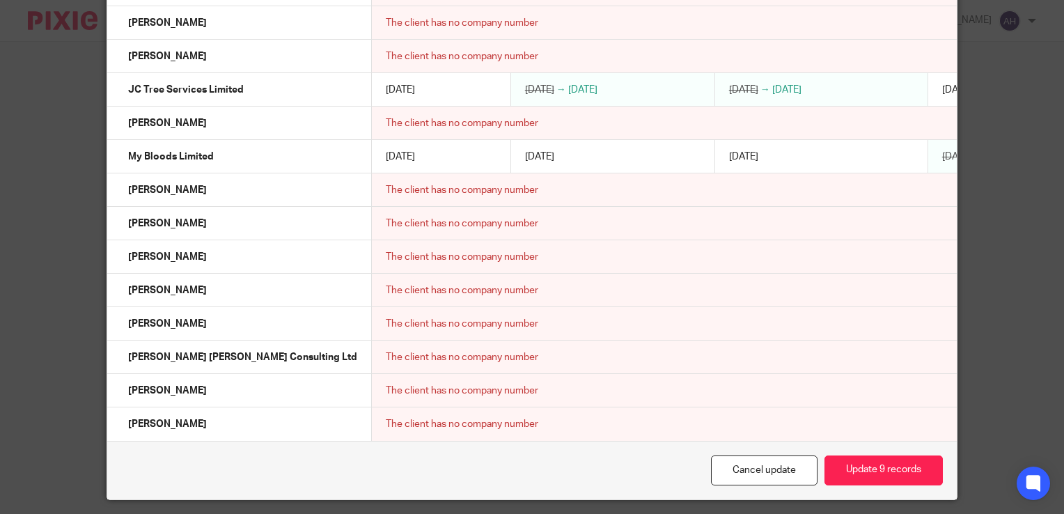
scroll to position [5397, 0]
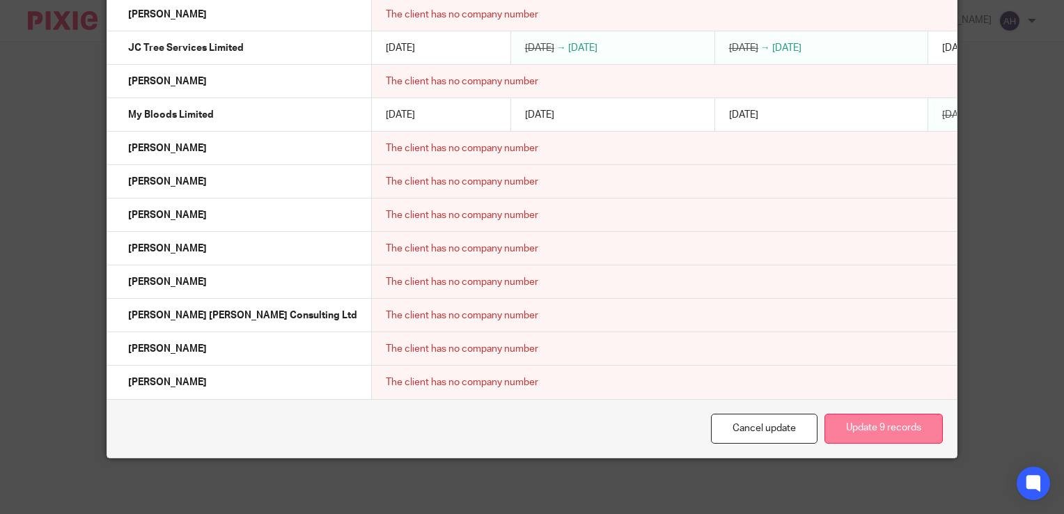
click at [876, 432] on button "Update 9 records" at bounding box center [883, 429] width 118 height 30
